Goal: Task Accomplishment & Management: Complete application form

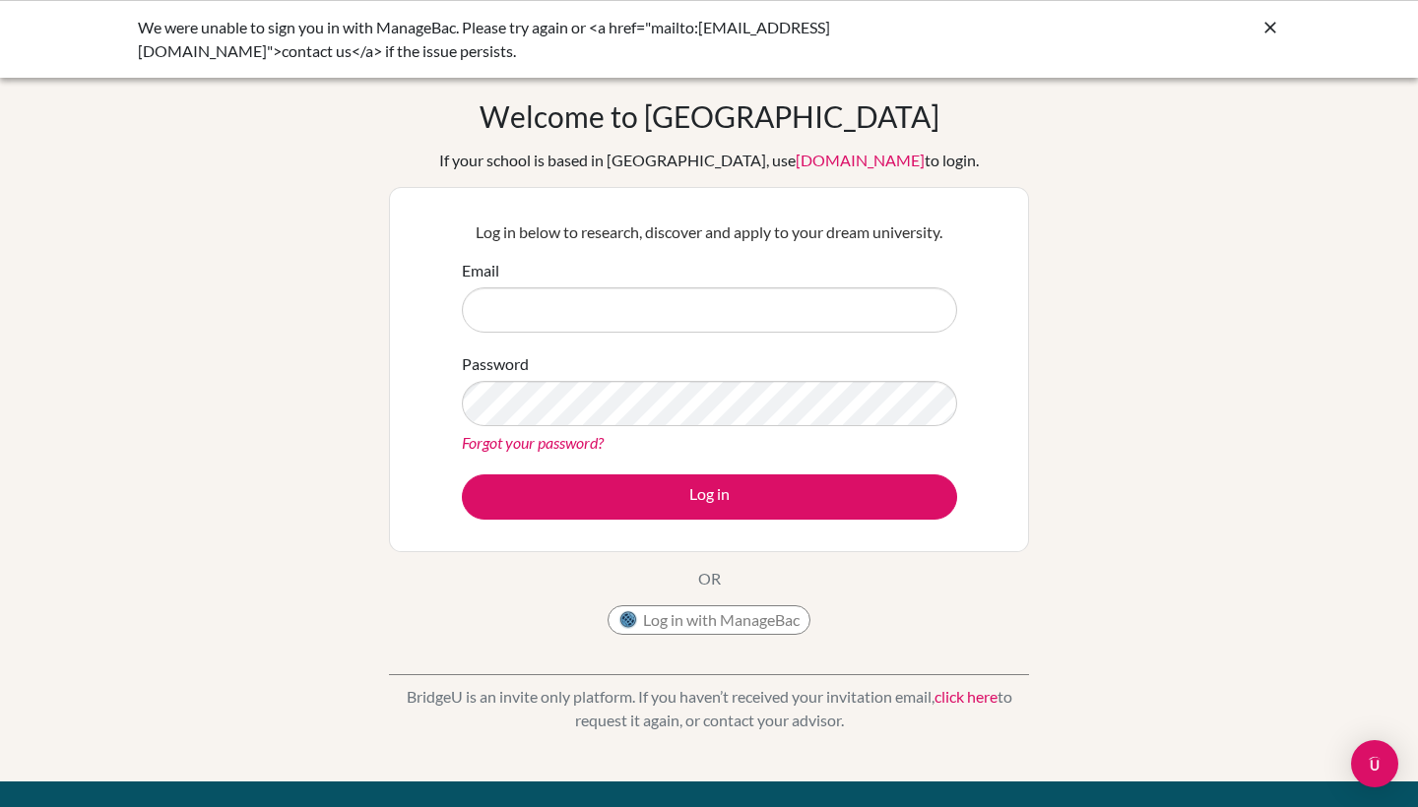
click at [620, 628] on img at bounding box center [628, 621] width 20 height 20
click at [641, 616] on button "Log in with ManageBac" at bounding box center [709, 621] width 203 height 30
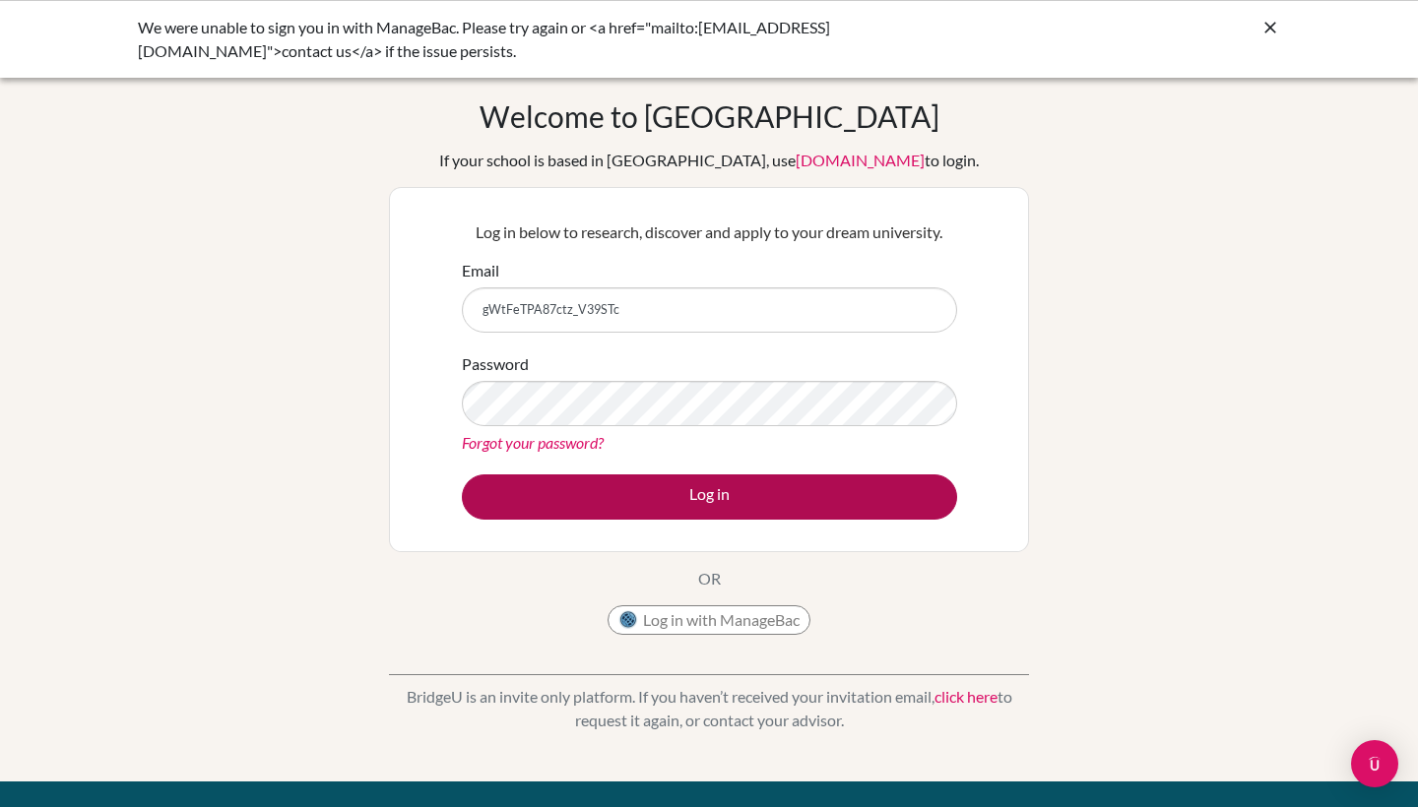
click at [584, 512] on button "Log in" at bounding box center [709, 497] width 495 height 45
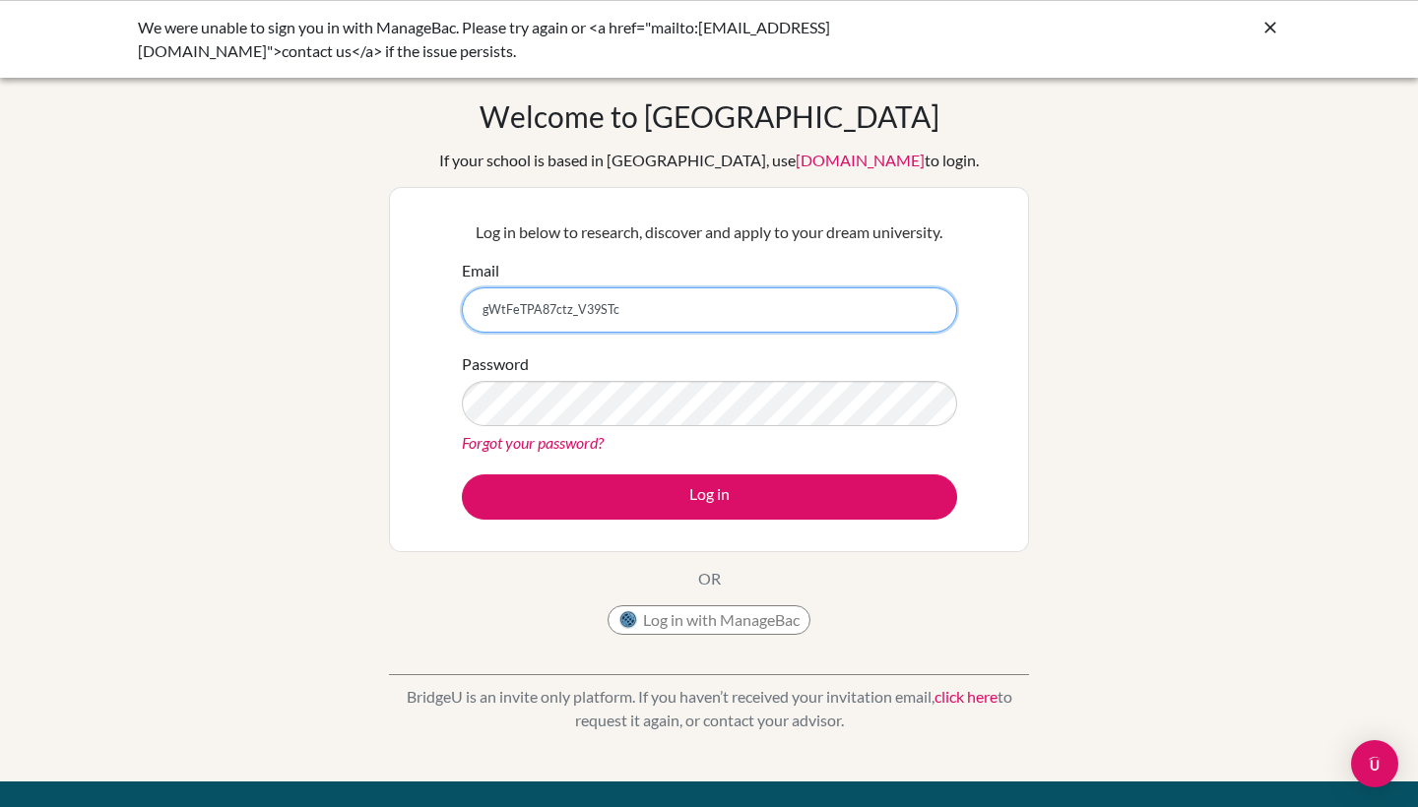
drag, startPoint x: 623, startPoint y: 315, endPoint x: 434, endPoint y: 298, distance: 189.8
click at [434, 298] on div "Log in below to research, discover and apply to your dream university. Email gW…" at bounding box center [709, 369] width 640 height 365
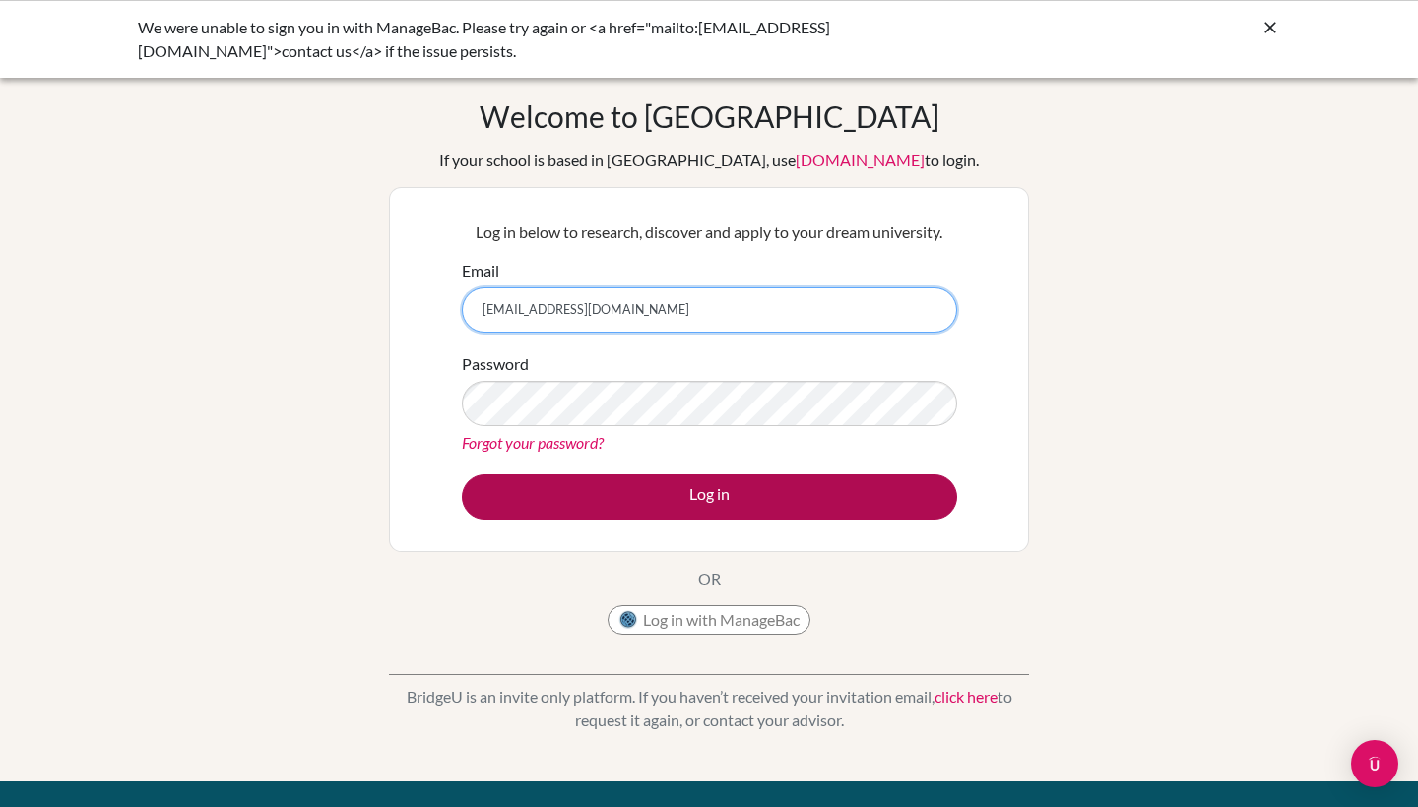
type input "[EMAIL_ADDRESS][DOMAIN_NAME]"
click at [559, 502] on button "Log in" at bounding box center [709, 497] width 495 height 45
